Goal: Transaction & Acquisition: Download file/media

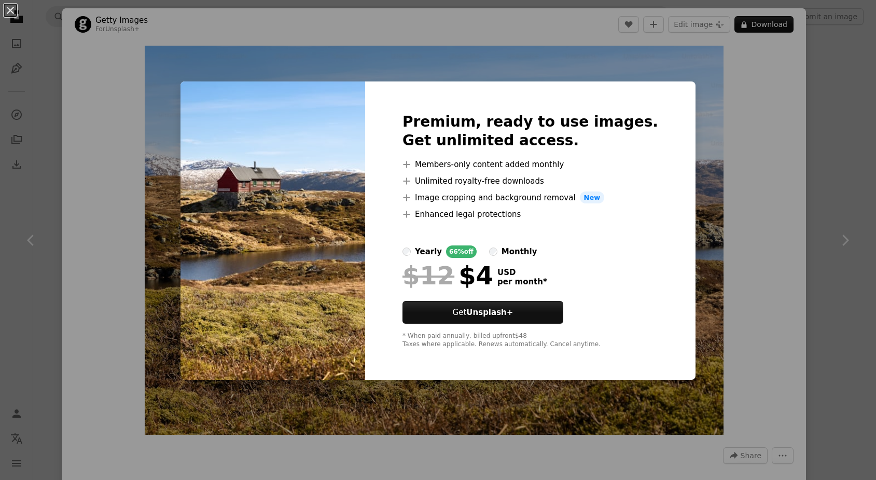
scroll to position [11, 0]
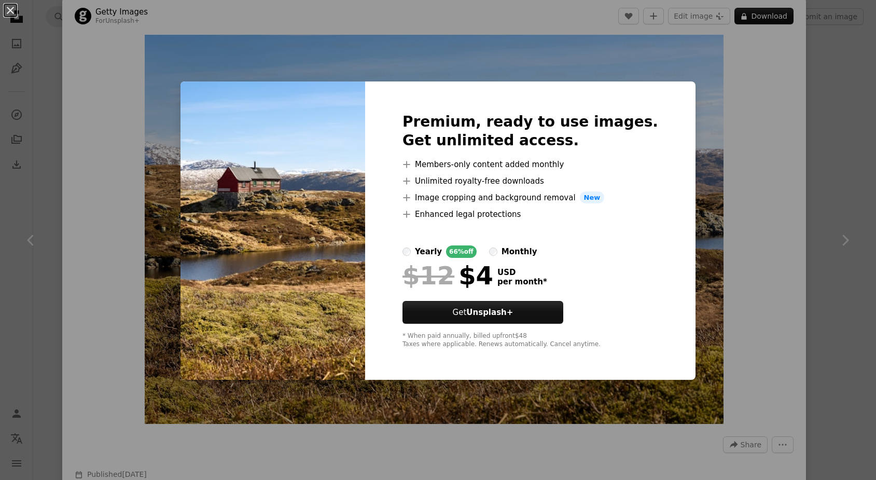
click at [716, 145] on div "An X shape Premium, ready to use images. Get unlimited access. A plus sign Memb…" at bounding box center [438, 240] width 876 height 480
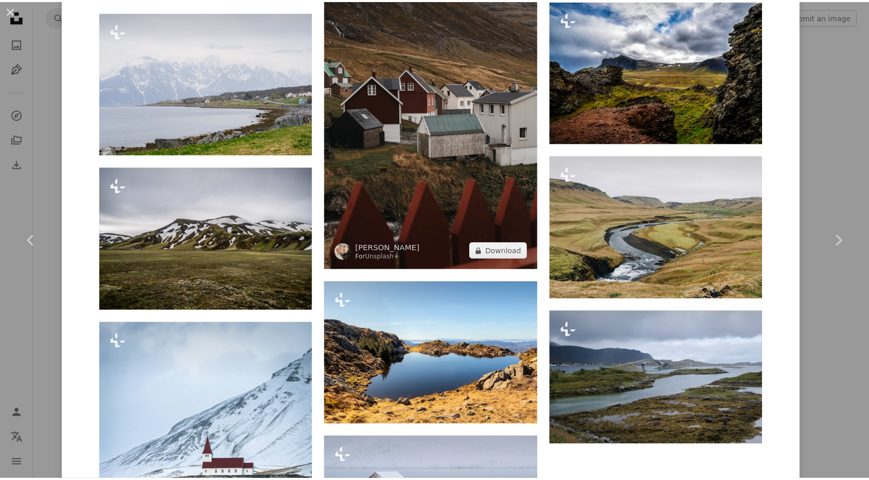
scroll to position [1815, 0]
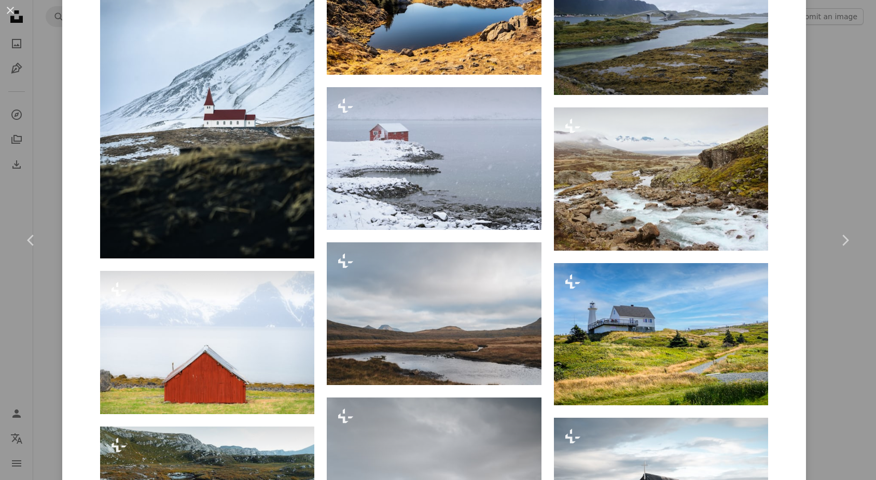
click at [835, 44] on div "An X shape Chevron left Chevron right Getty Images For Unsplash+ A heart A plus…" at bounding box center [438, 240] width 876 height 480
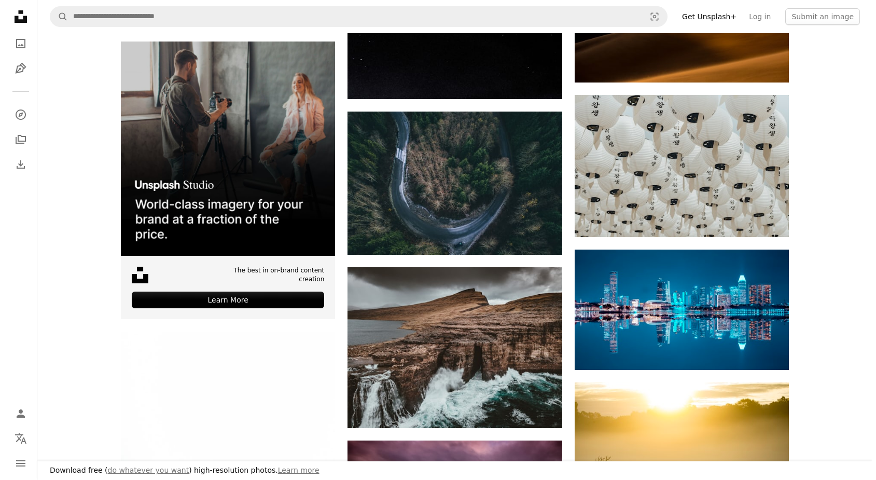
scroll to position [2494, 0]
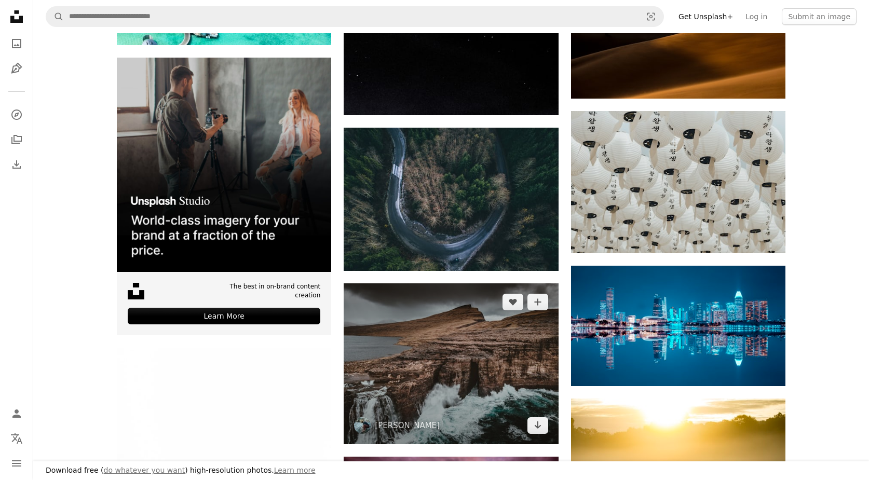
click at [474, 324] on img at bounding box center [450, 363] width 214 height 161
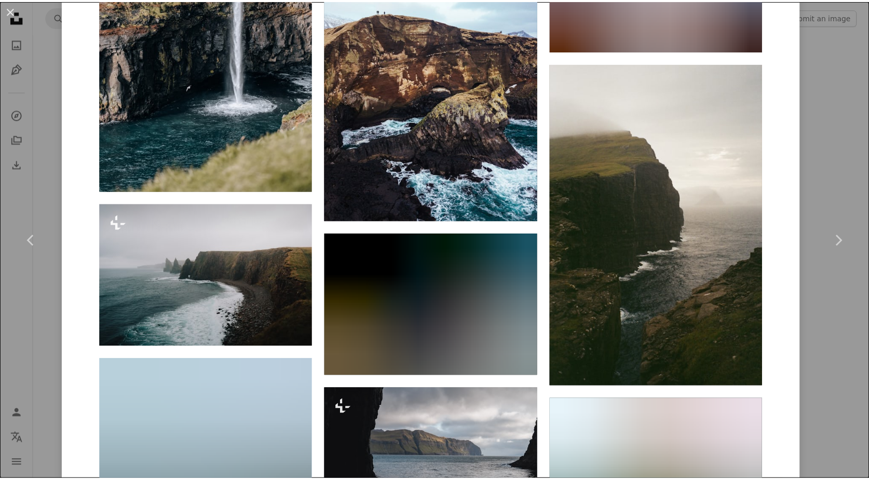
scroll to position [3710, 0]
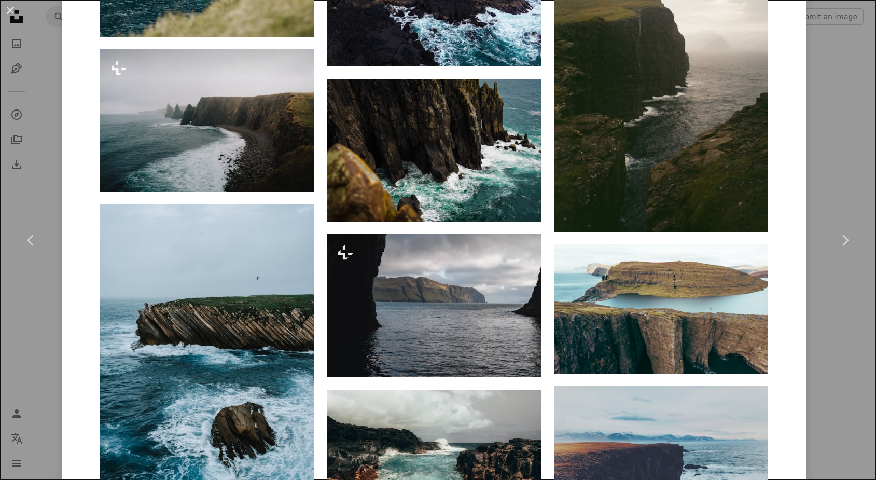
click at [821, 71] on div "An X shape Chevron left Chevron right [PERSON_NAME] anniespratt A heart A plus …" at bounding box center [438, 240] width 876 height 480
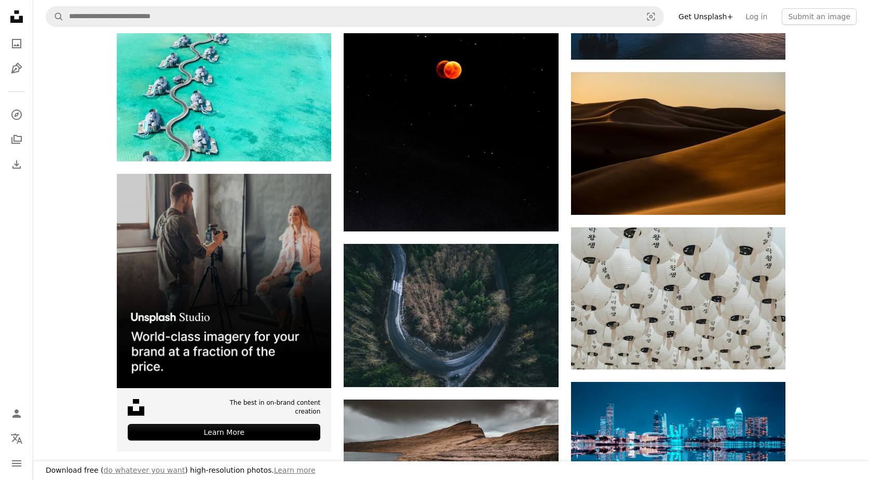
scroll to position [2085, 0]
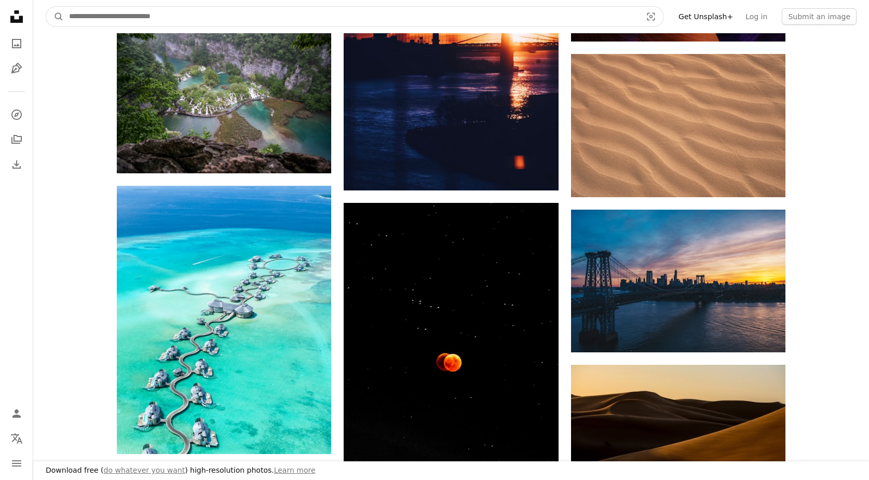
click at [312, 20] on input "Find visuals sitewide" at bounding box center [351, 17] width 574 height 20
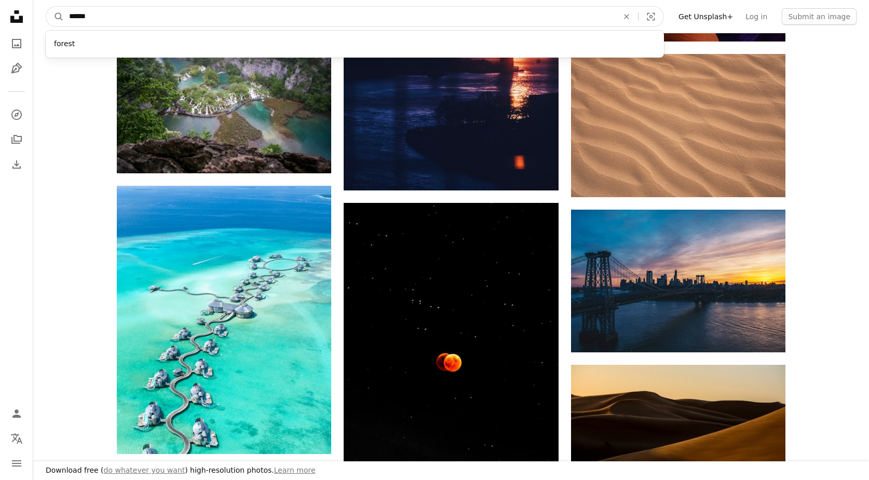
type input "******"
click at [46, 7] on button "A magnifying glass" at bounding box center [55, 17] width 18 height 20
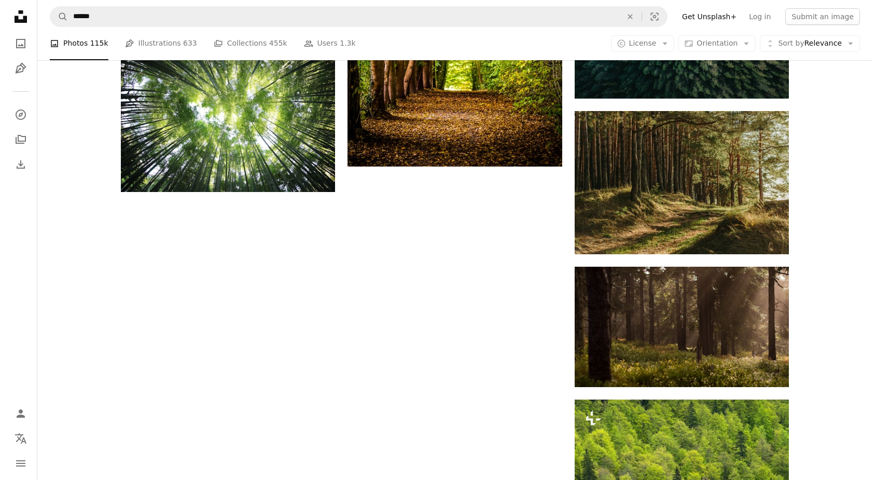
scroll to position [1360, 0]
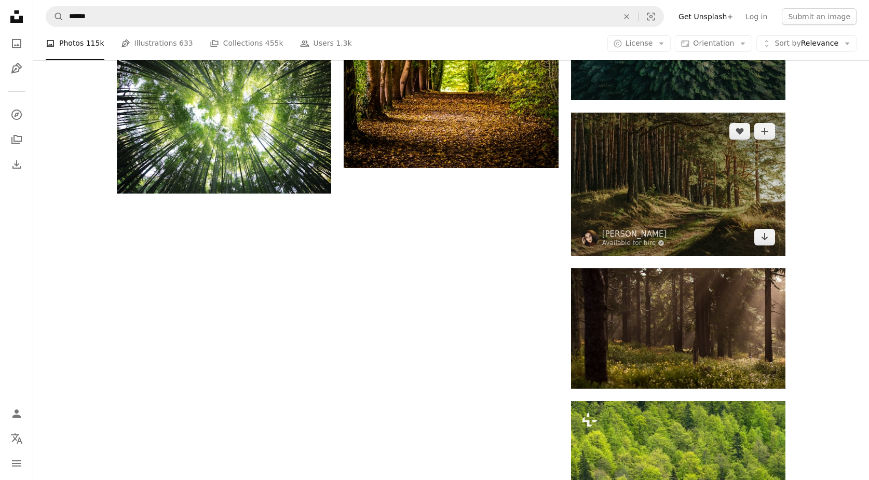
click at [674, 183] on img at bounding box center [678, 184] width 214 height 143
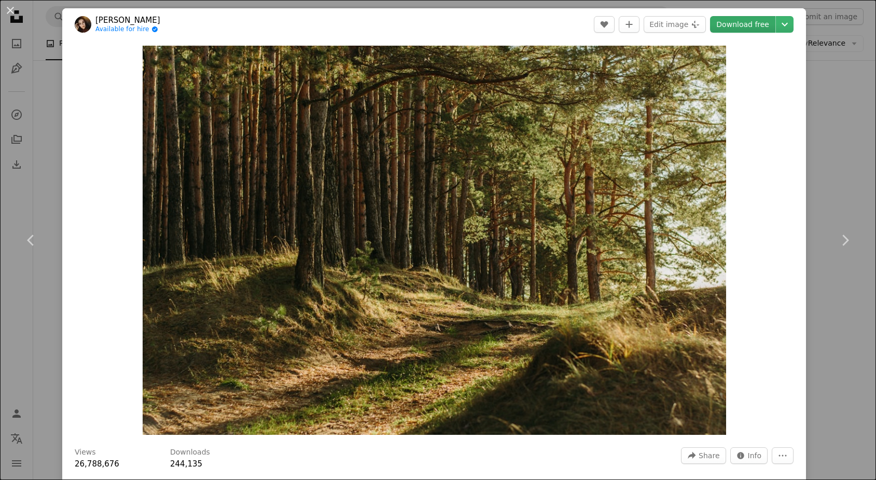
click at [750, 32] on link "Download free" at bounding box center [742, 24] width 65 height 17
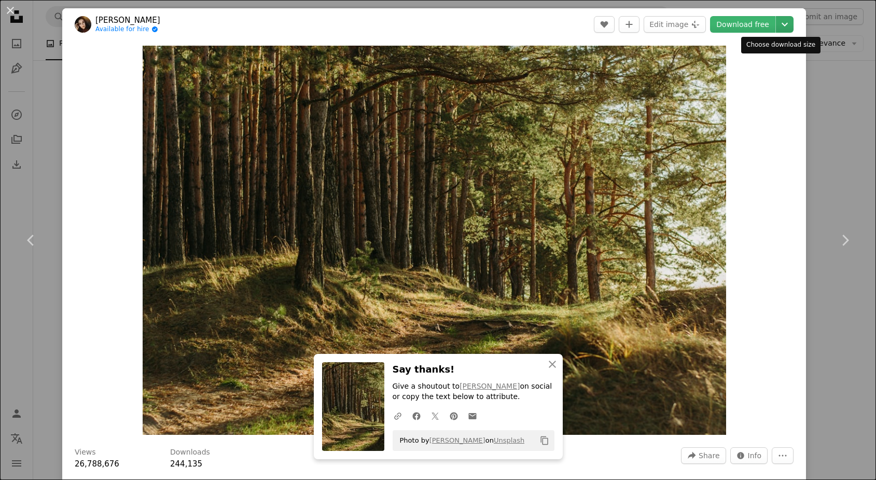
click at [780, 27] on icon "Chevron down" at bounding box center [785, 24] width 17 height 12
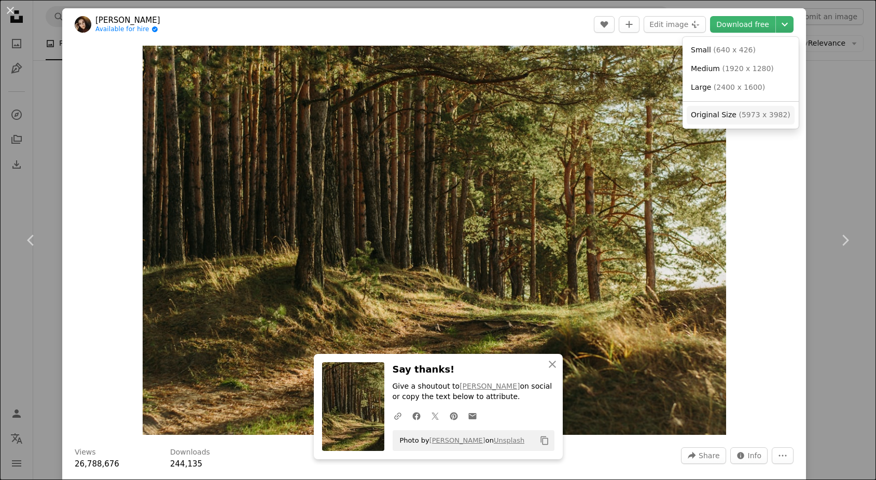
click at [715, 116] on span "Original Size" at bounding box center [714, 115] width 46 height 8
